Goal: Task Accomplishment & Management: Use online tool/utility

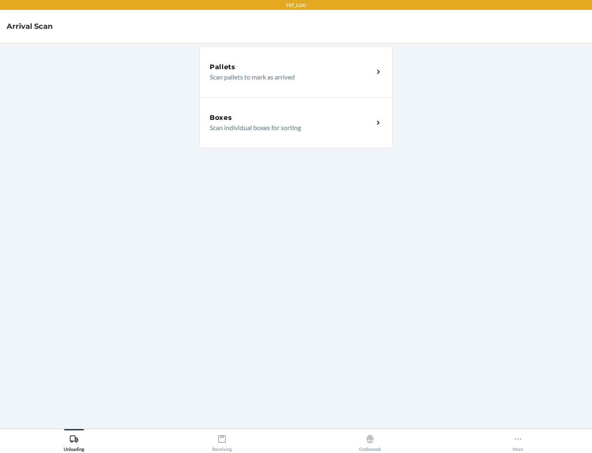
click at [292, 118] on div "Boxes" at bounding box center [292, 118] width 164 height 10
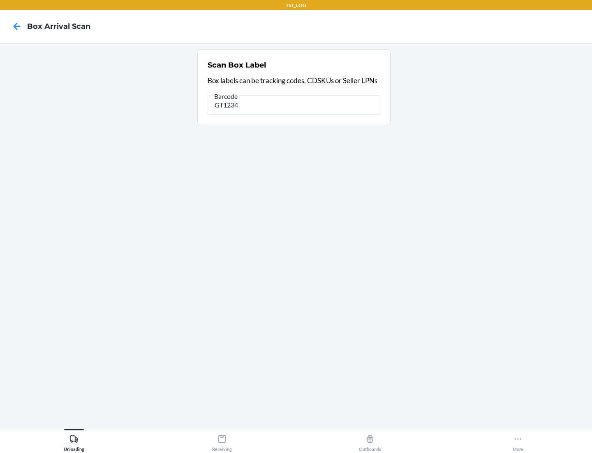
type input "GT1234"
